Goal: Transaction & Acquisition: Purchase product/service

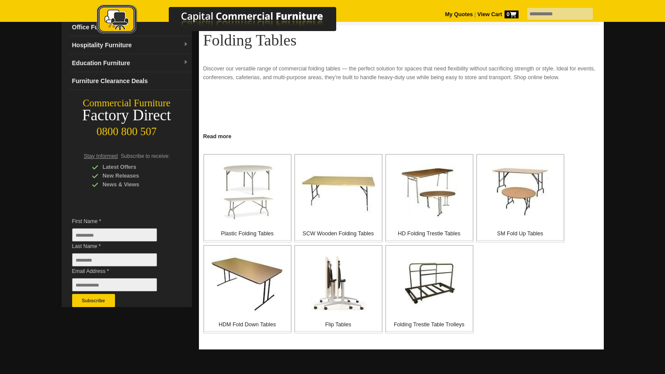
scroll to position [85, 0]
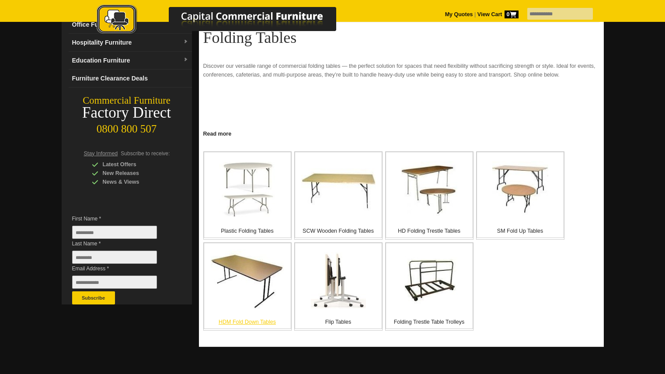
click at [245, 270] on img at bounding box center [247, 281] width 73 height 62
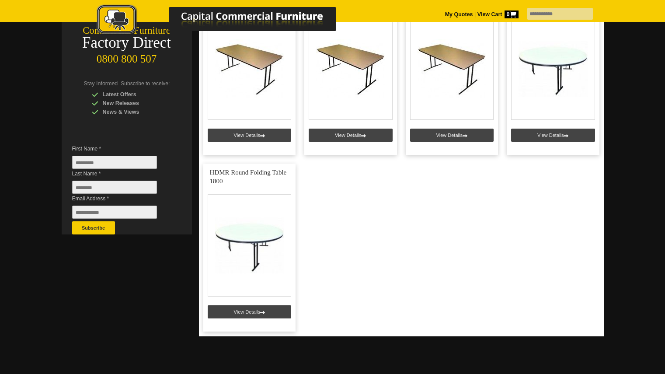
scroll to position [20, 0]
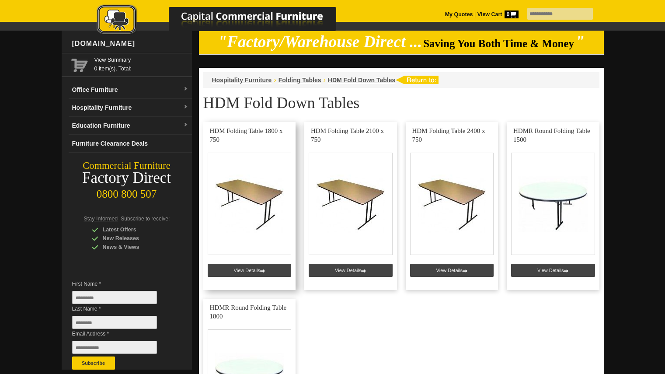
click at [243, 268] on link at bounding box center [249, 206] width 93 height 168
